Goal: Task Accomplishment & Management: Manage account settings

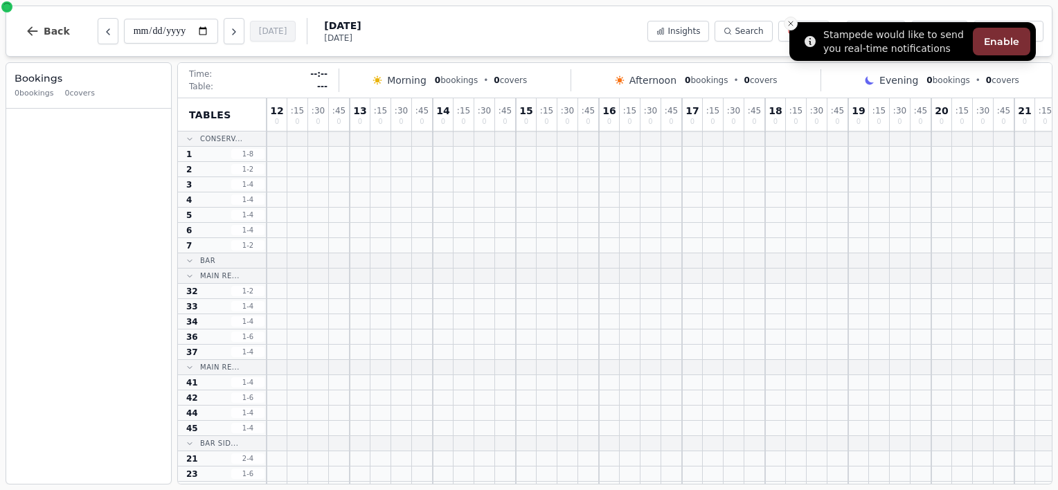
click at [793, 26] on icon "Close toast" at bounding box center [791, 23] width 8 height 8
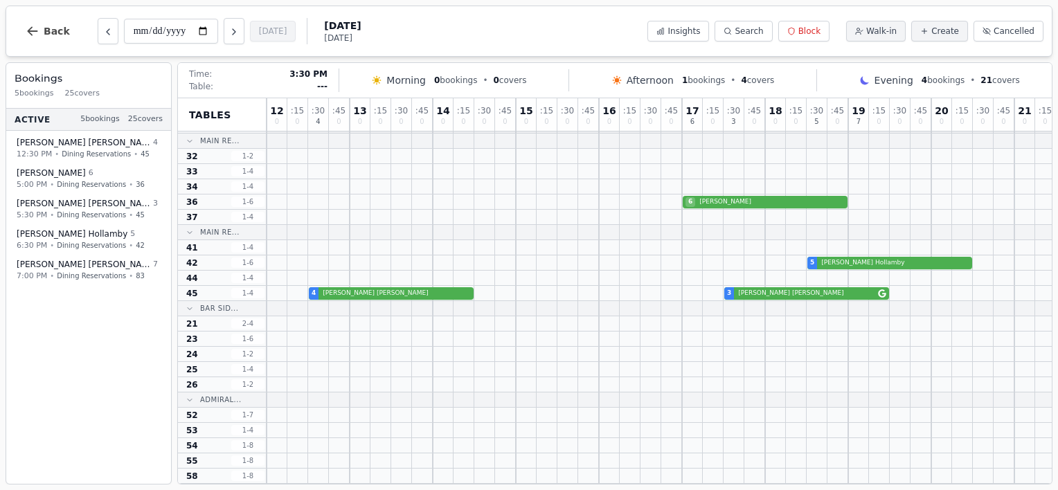
scroll to position [21, 0]
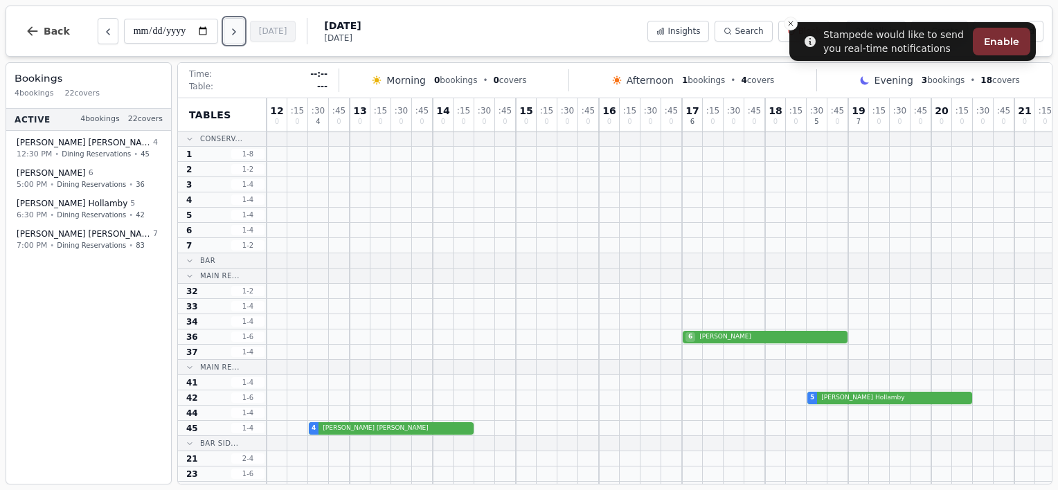
click at [229, 37] on icon "Next day" at bounding box center [233, 31] width 11 height 11
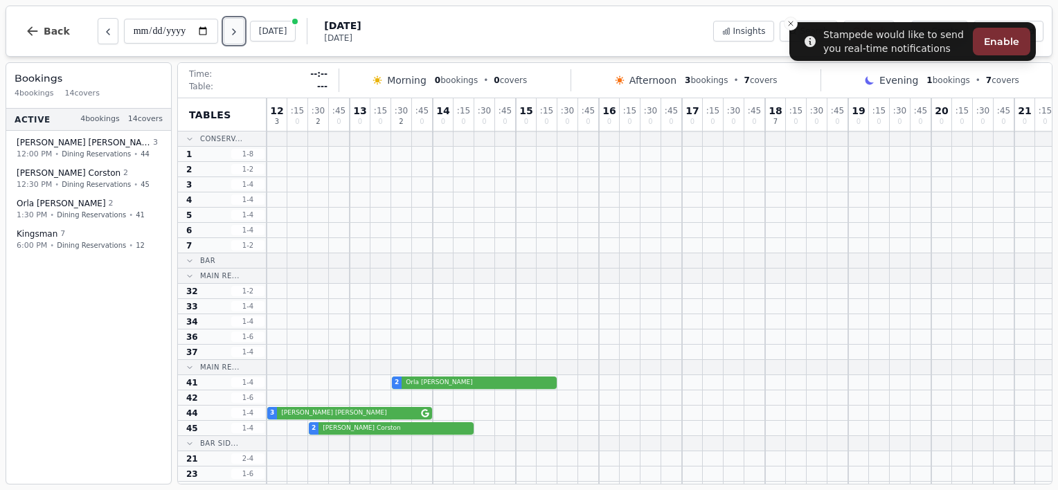
click at [243, 38] on button "Next day" at bounding box center [234, 31] width 21 height 26
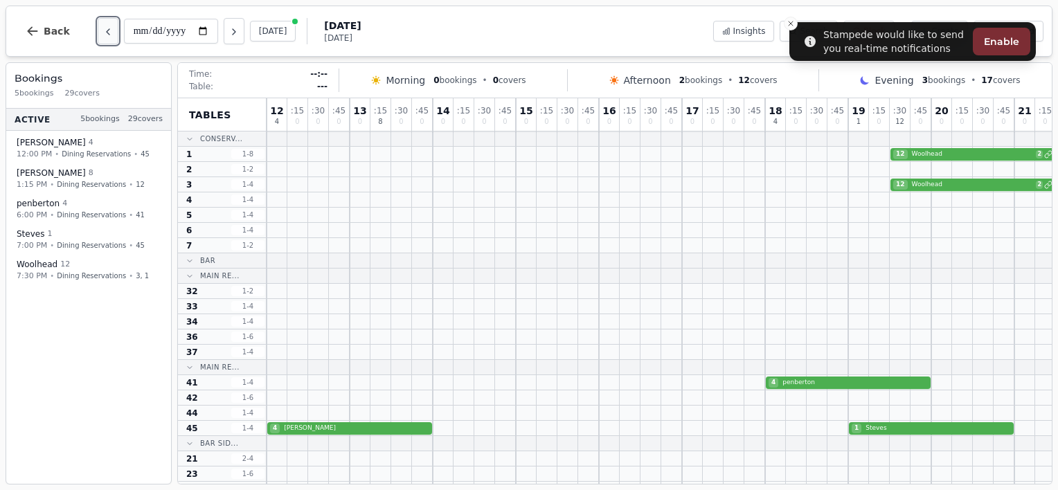
click at [107, 28] on icon "Previous day" at bounding box center [107, 31] width 11 height 11
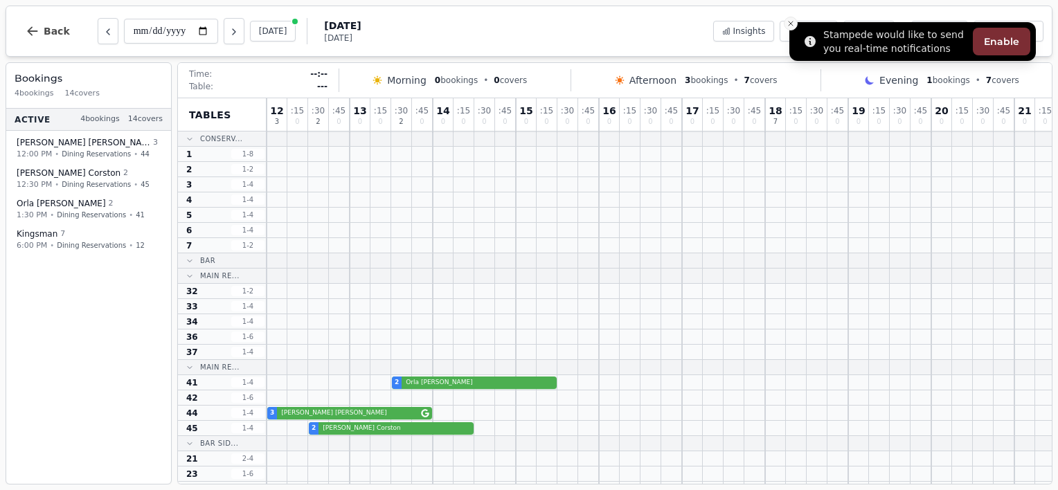
click at [792, 17] on button "Close toast" at bounding box center [791, 24] width 14 height 14
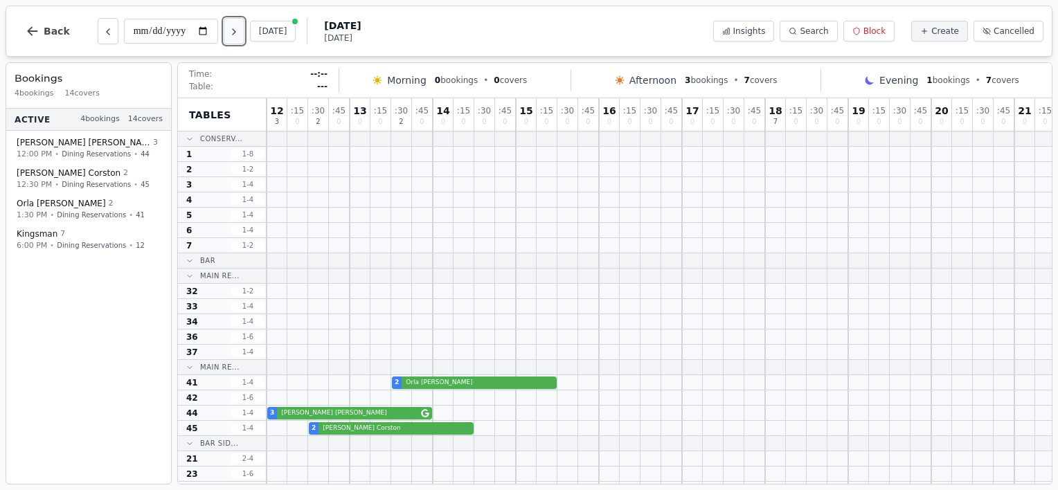
click at [231, 35] on icon "Next day" at bounding box center [233, 31] width 11 height 11
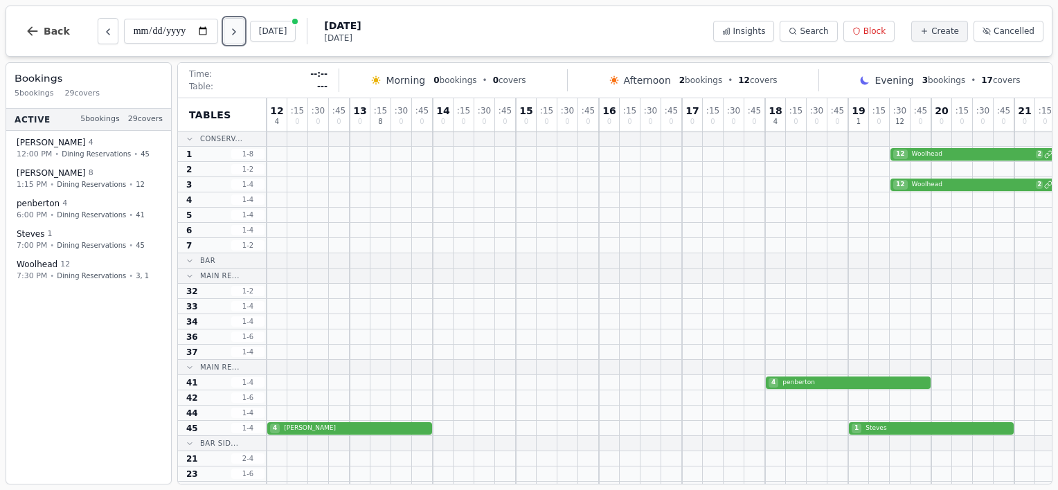
click at [240, 26] on button "Next day" at bounding box center [234, 31] width 21 height 26
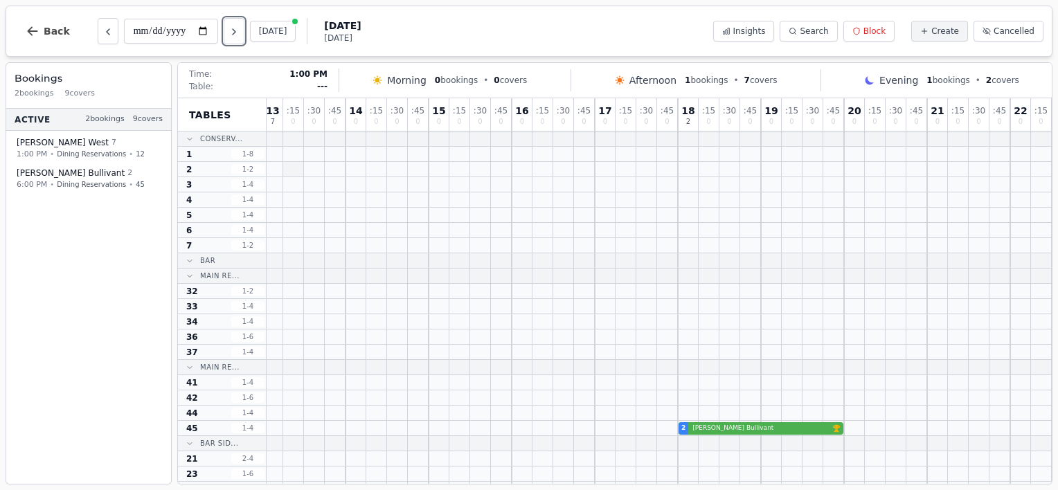
scroll to position [0, 346]
click at [228, 30] on button "Next day" at bounding box center [234, 31] width 21 height 26
type input "**********"
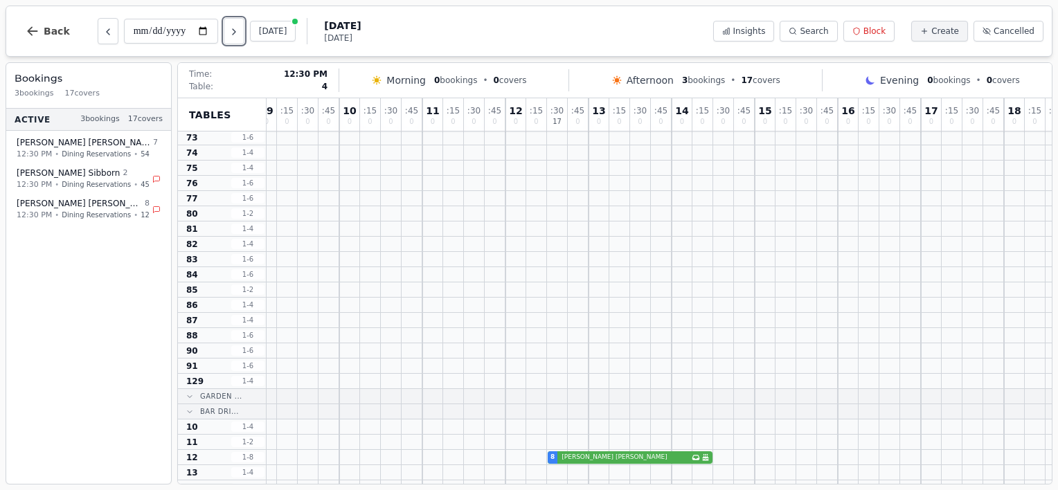
scroll to position [708, 10]
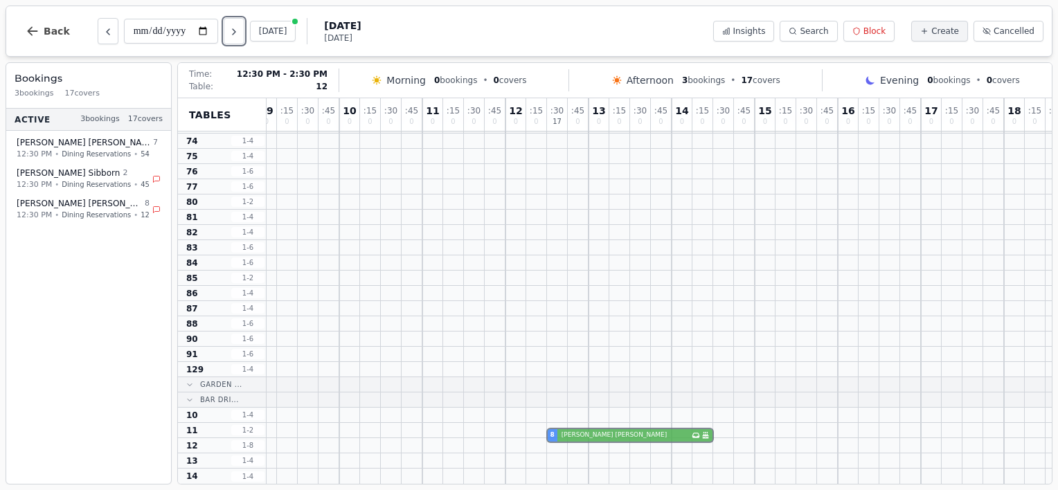
click at [579, 438] on div "8 [PERSON_NAME] Has conversation thread Birthday celebration" at bounding box center [806, 445] width 1101 height 15
select select "****"
select select "*"
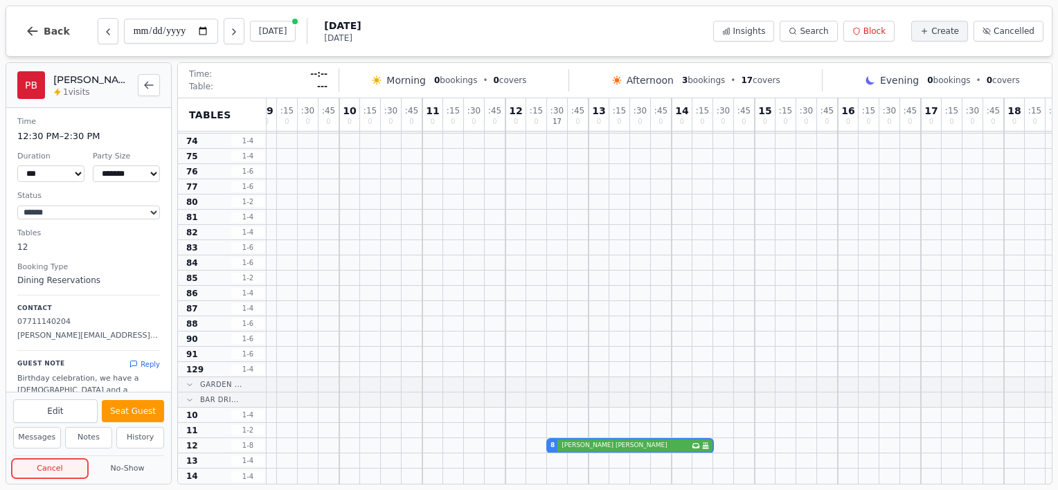
click at [52, 469] on button "Cancel" at bounding box center [49, 468] width 73 height 17
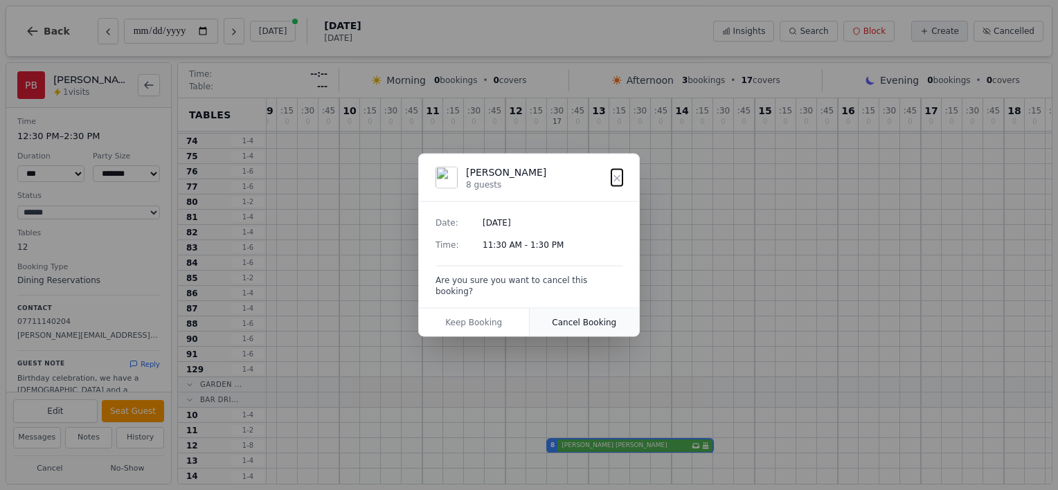
click at [589, 314] on button "Cancel Booking" at bounding box center [585, 323] width 110 height 28
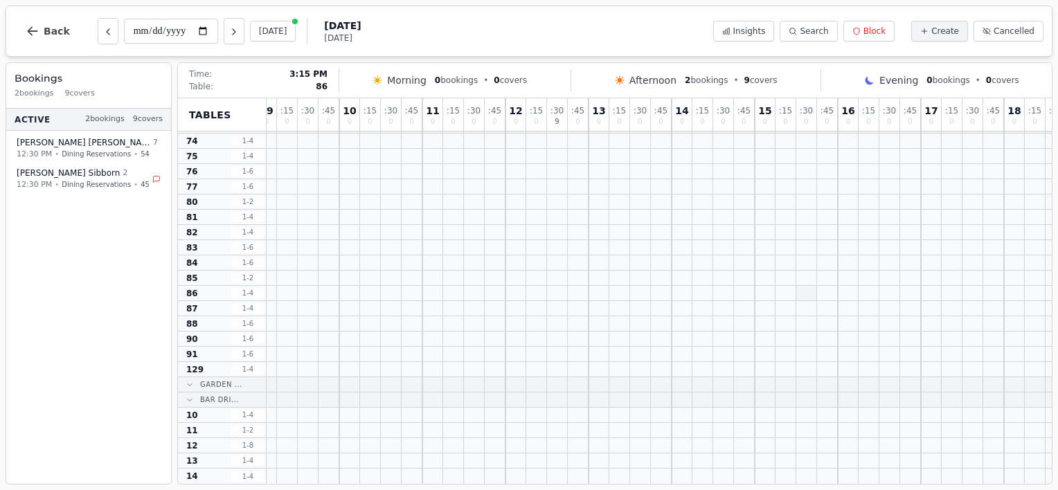
scroll to position [0, 10]
